Goal: Task Accomplishment & Management: Use online tool/utility

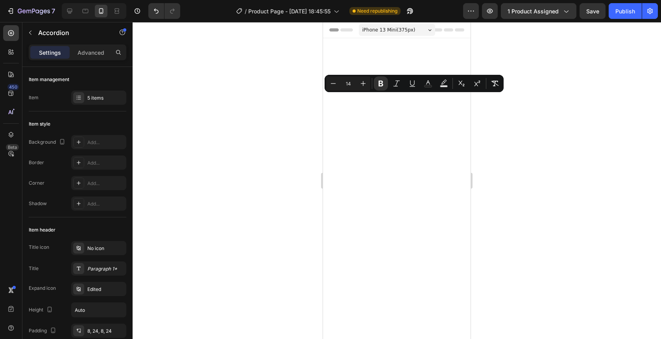
scroll to position [5001, 0]
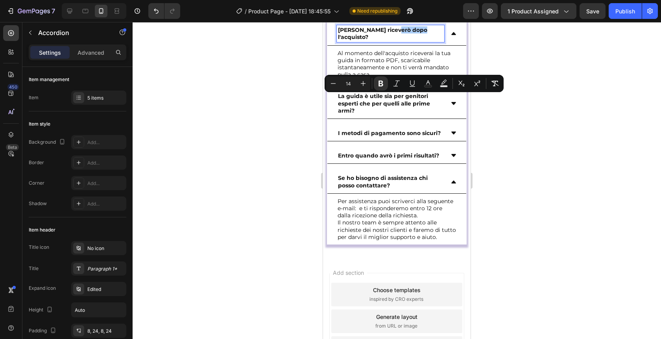
click at [528, 155] on div at bounding box center [397, 180] width 528 height 317
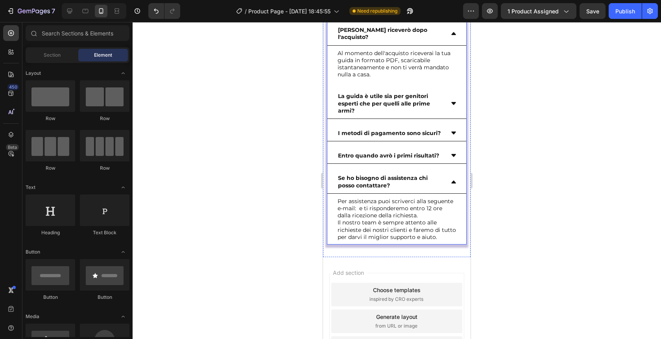
click at [461, 45] on div "[PERSON_NAME] riceverò dopo l'acquisto?" at bounding box center [396, 33] width 139 height 23
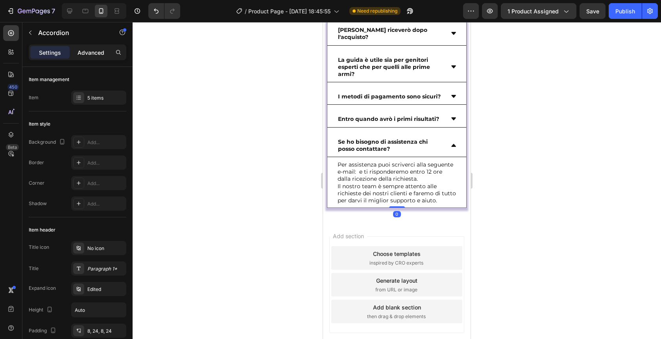
click at [86, 56] on div "Advanced" at bounding box center [90, 52] width 39 height 13
type input "100%"
type input "100"
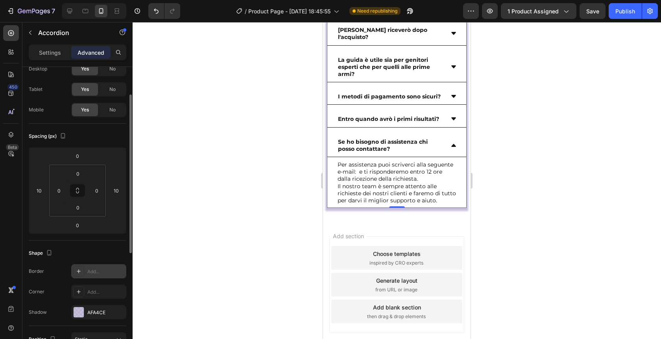
scroll to position [38, 0]
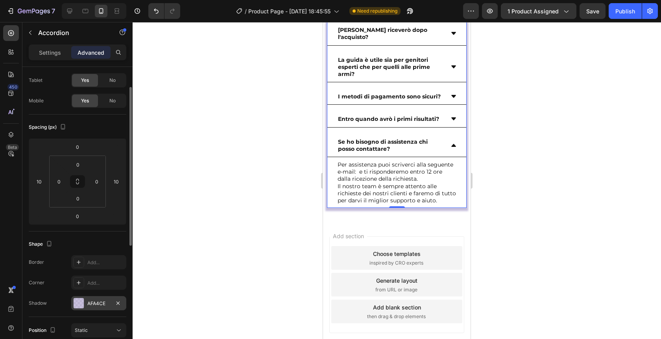
click at [77, 304] on div at bounding box center [79, 303] width 10 height 10
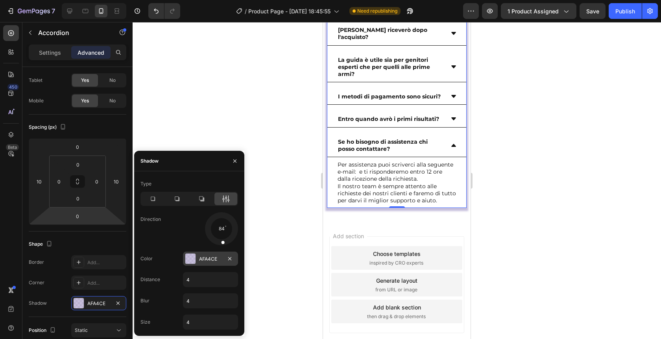
click at [189, 258] on div at bounding box center [190, 258] width 10 height 10
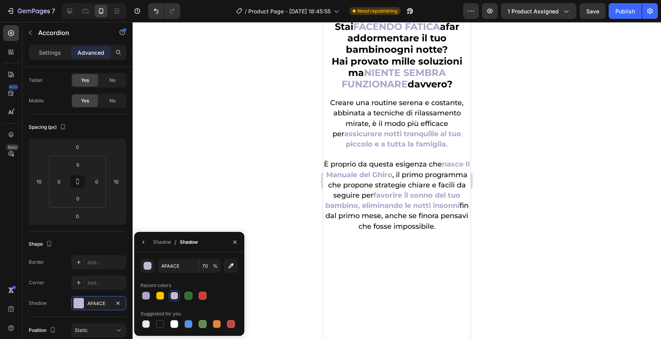
scroll to position [0, 0]
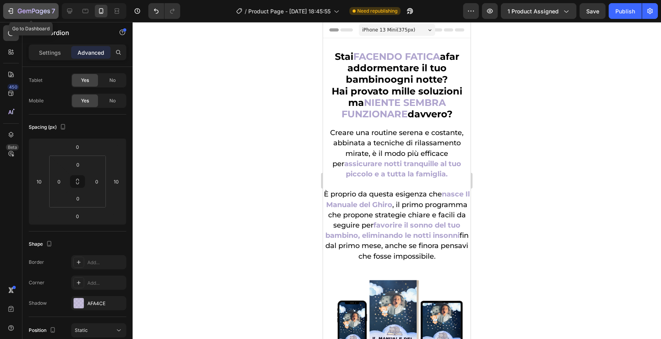
click at [12, 7] on icon "button" at bounding box center [11, 11] width 8 height 8
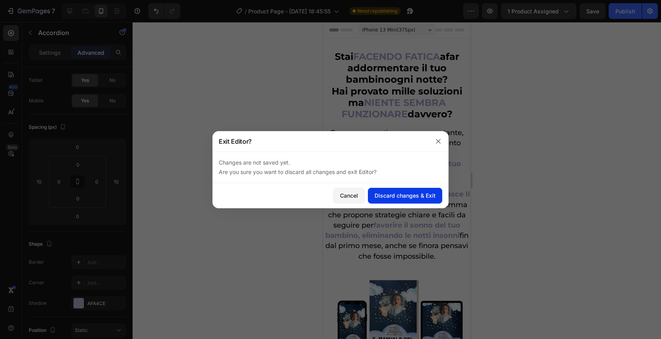
click at [385, 199] on div "Discard changes & Exit" at bounding box center [404, 195] width 61 height 8
